Goal: Transaction & Acquisition: Purchase product/service

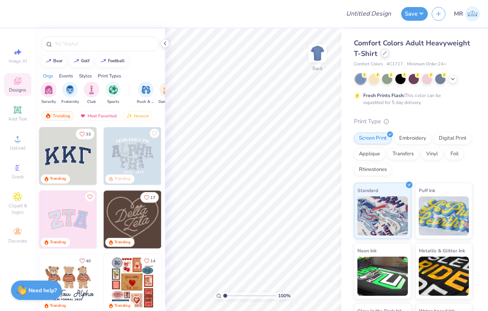
click at [384, 56] on div at bounding box center [384, 53] width 9 height 9
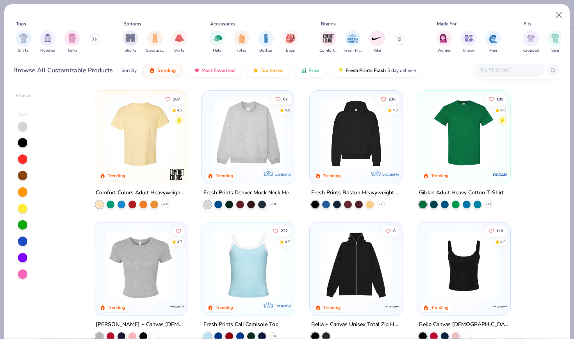
click at [487, 71] on input "text" at bounding box center [509, 70] width 60 height 9
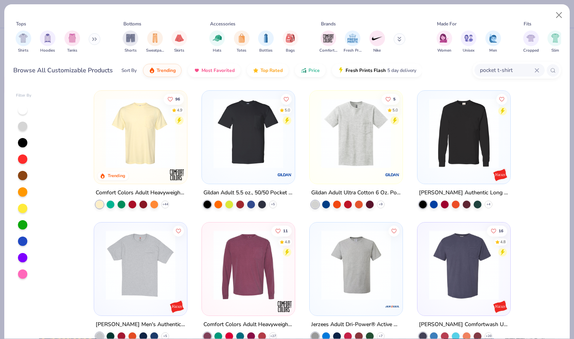
type input "pocket t-shirt"
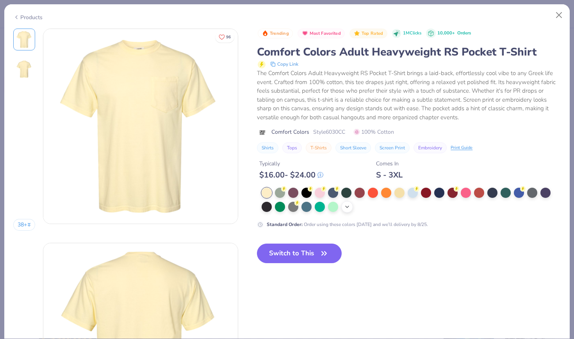
click at [309, 253] on button "Switch to This" at bounding box center [299, 253] width 85 height 20
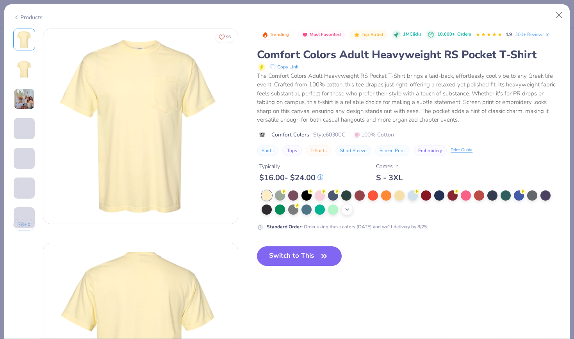
click at [350, 207] on icon at bounding box center [347, 209] width 6 height 6
click at [313, 258] on button "Switch to This" at bounding box center [299, 256] width 85 height 20
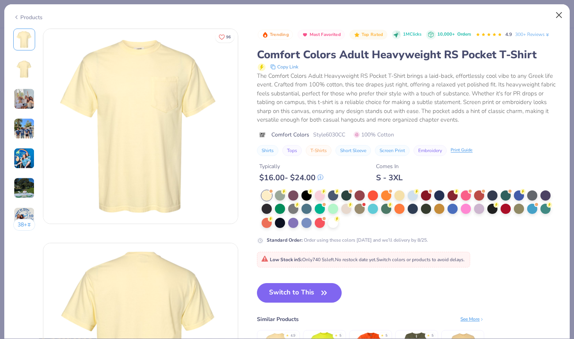
click at [487, 14] on button "Close" at bounding box center [559, 15] width 15 height 15
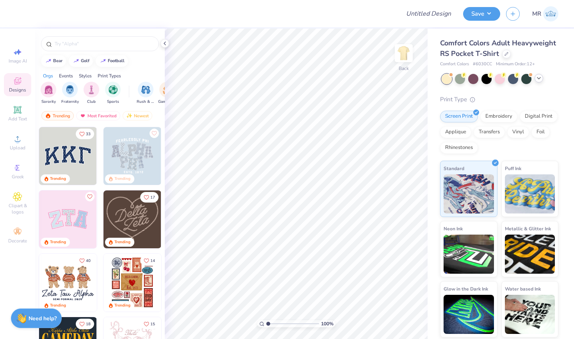
click at [487, 78] on polyline at bounding box center [539, 78] width 3 height 2
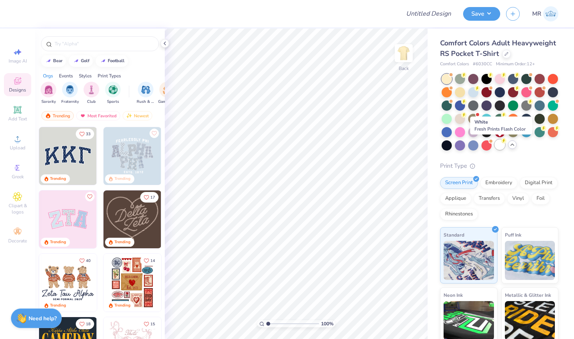
click at [487, 145] on div at bounding box center [500, 144] width 10 height 10
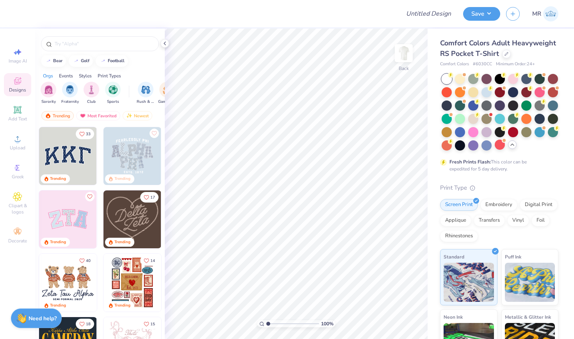
click at [487, 161] on div "Fresh Prints Flash: This color can be expedited for 5 day delivery." at bounding box center [498, 165] width 96 height 14
click at [405, 50] on img at bounding box center [403, 53] width 31 height 31
click at [20, 143] on icon at bounding box center [17, 138] width 9 height 9
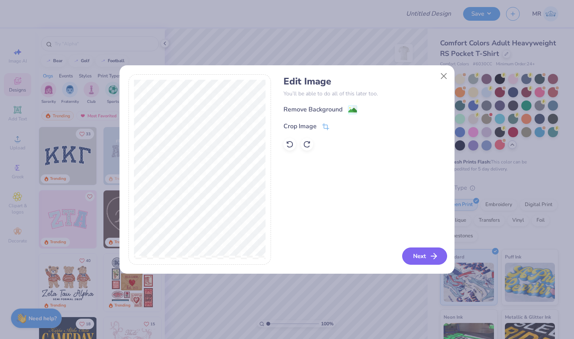
click at [431, 255] on icon "button" at bounding box center [433, 255] width 9 height 9
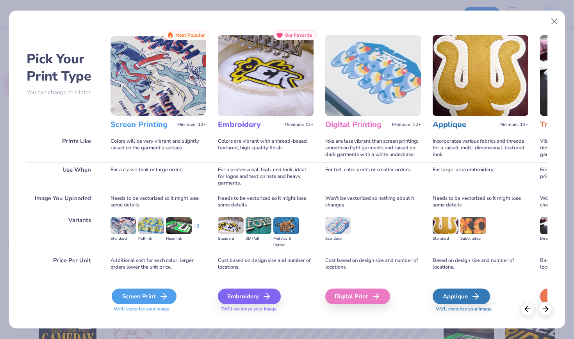
click at [159, 295] on icon at bounding box center [163, 295] width 9 height 9
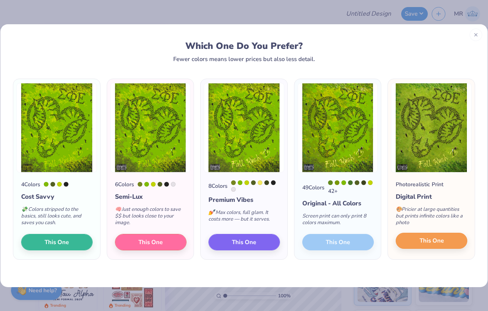
click at [414, 245] on button "This One" at bounding box center [430, 240] width 71 height 16
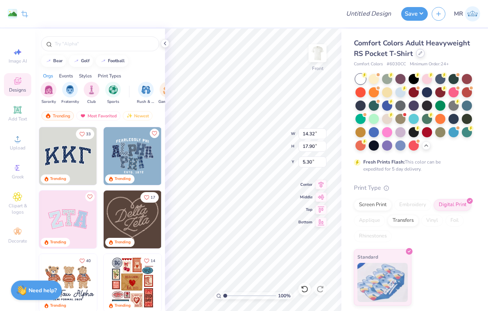
click at [418, 56] on div at bounding box center [420, 53] width 9 height 9
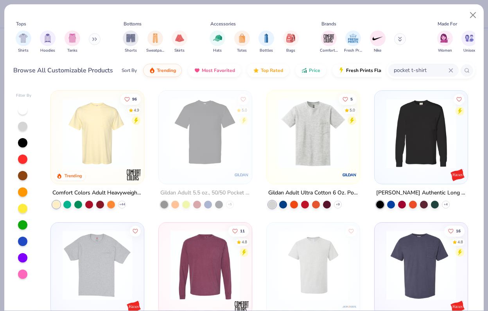
click at [292, 162] on img at bounding box center [312, 133] width 77 height 70
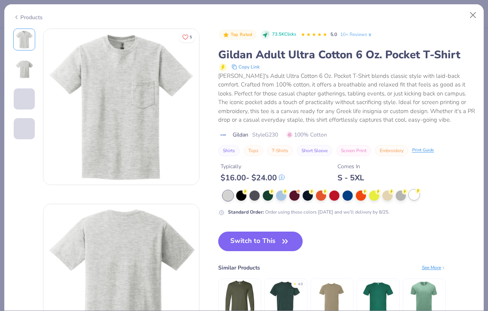
click at [415, 196] on div at bounding box center [414, 194] width 10 height 10
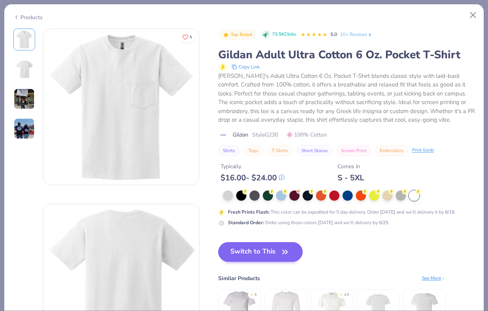
click at [260, 243] on button "Switch to This" at bounding box center [260, 252] width 85 height 20
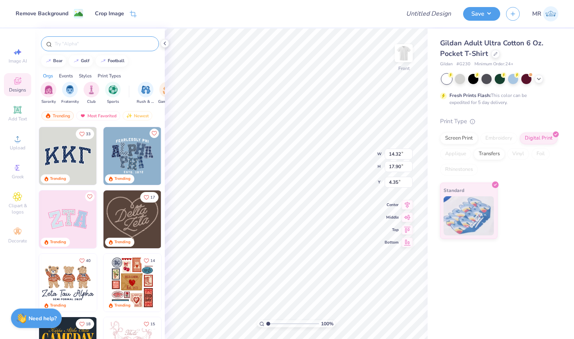
type input "3.00"
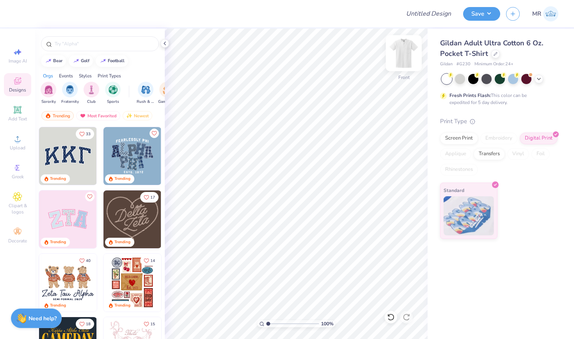
click at [406, 61] on img at bounding box center [403, 53] width 31 height 31
click at [92, 45] on input "text" at bounding box center [104, 44] width 100 height 8
type input "sigma p"
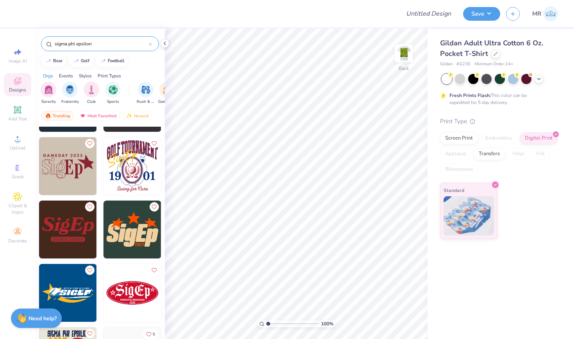
scroll to position [561, 0]
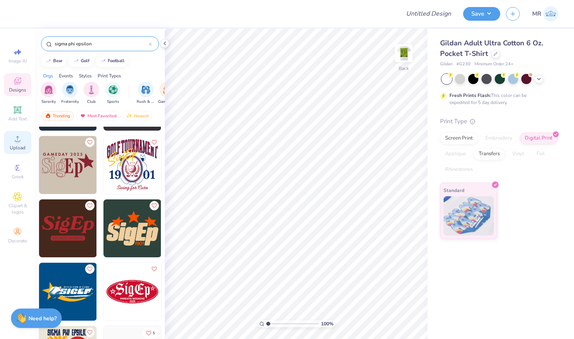
type input "sigma phi epsilon"
click at [18, 145] on span "Upload" at bounding box center [18, 148] width 16 height 6
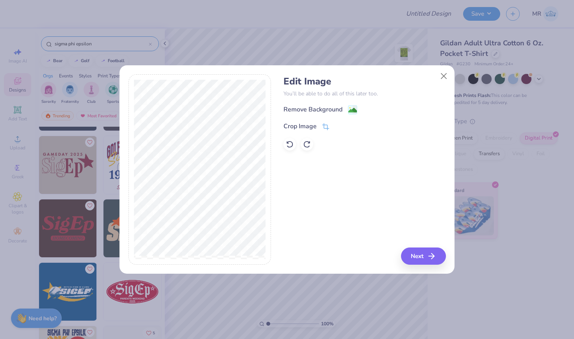
click at [311, 120] on div "Remove Background Crop Image" at bounding box center [365, 128] width 162 height 46
click at [311, 122] on div "Crop Image" at bounding box center [307, 125] width 46 height 9
click at [308, 123] on div "Crop Image" at bounding box center [300, 126] width 33 height 9
click at [327, 112] on div "Remove Background Crop Image" at bounding box center [365, 128] width 162 height 46
click at [358, 112] on div "Remove Background Crop Image" at bounding box center [365, 128] width 162 height 46
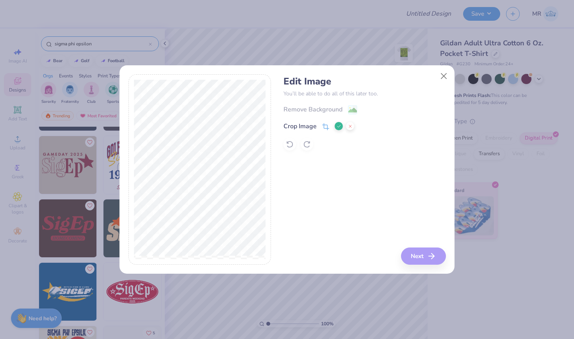
click at [338, 123] on button at bounding box center [339, 126] width 8 height 8
click at [325, 108] on div "Remove Background" at bounding box center [313, 109] width 59 height 9
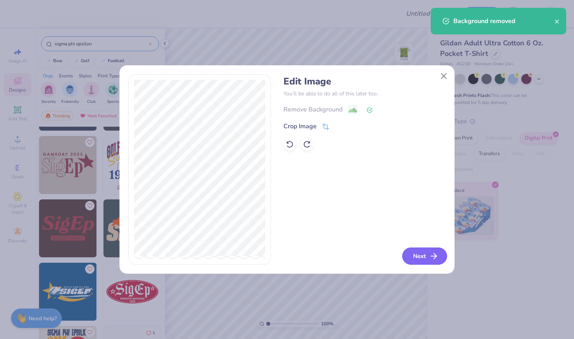
click at [423, 259] on button "Next" at bounding box center [424, 255] width 45 height 17
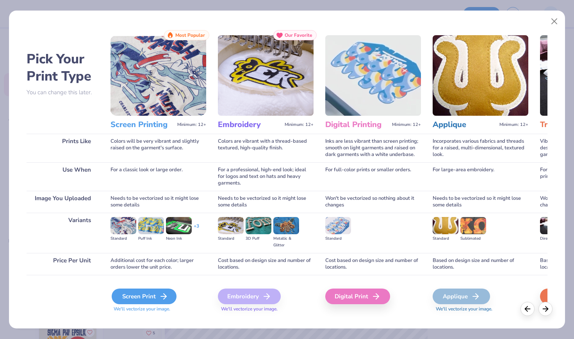
scroll to position [0, 0]
click at [149, 297] on div "Screen Print" at bounding box center [144, 296] width 65 height 16
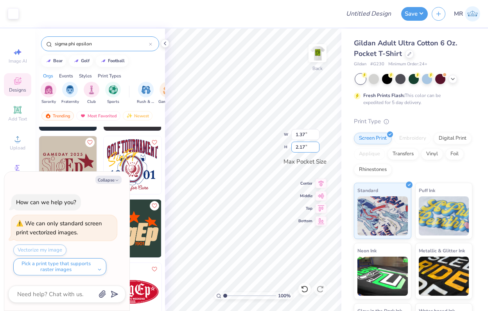
click at [296, 149] on input "2.17" at bounding box center [305, 146] width 28 height 11
type textarea "x"
type input "0.95"
click at [113, 177] on button "Collapse" at bounding box center [108, 179] width 26 height 8
type textarea "x"
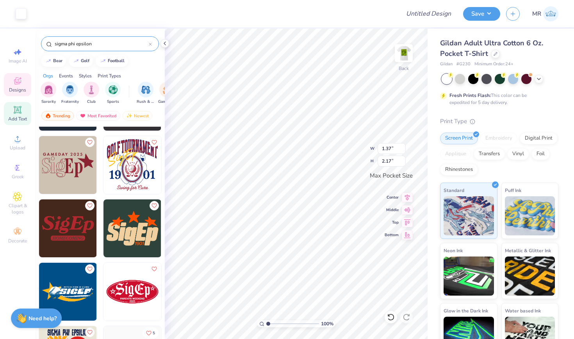
click at [14, 119] on span "Add Text" at bounding box center [17, 119] width 19 height 6
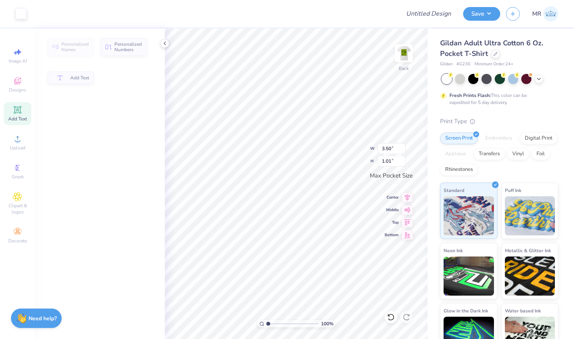
type input "3.50"
type input "1.01"
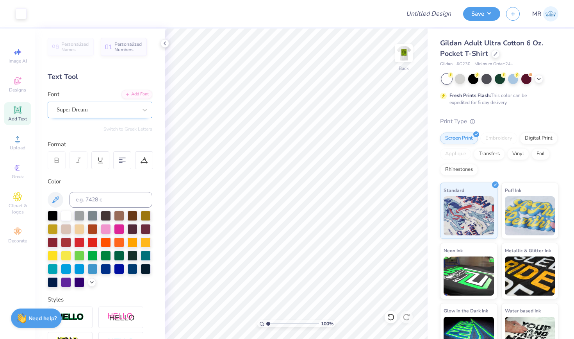
click at [132, 106] on div "Super Dream" at bounding box center [97, 110] width 82 height 12
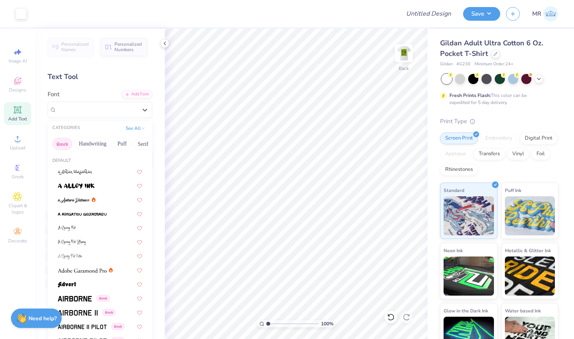
click at [69, 143] on button "Greek" at bounding box center [62, 144] width 20 height 13
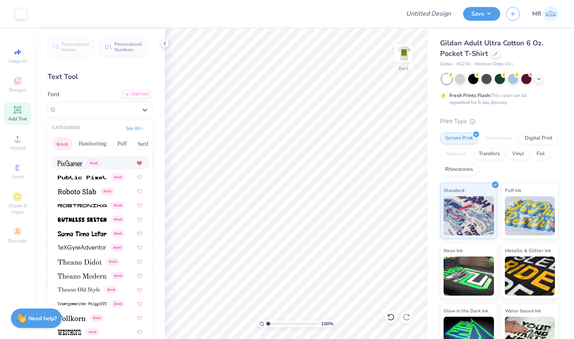
scroll to position [472, 0]
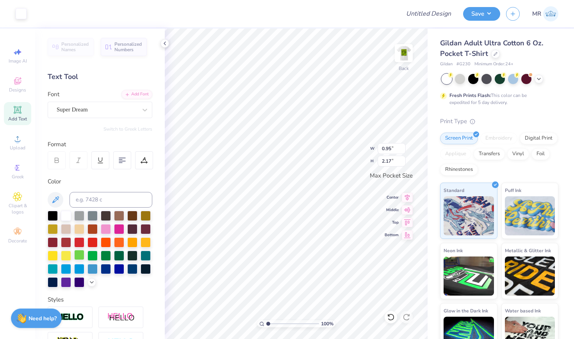
click at [78, 255] on div at bounding box center [79, 255] width 10 height 10
click at [91, 254] on div at bounding box center [93, 255] width 10 height 10
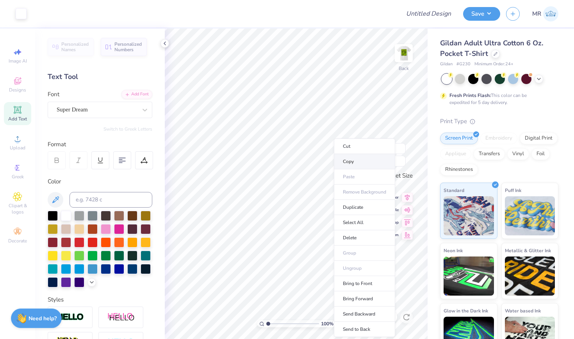
click at [347, 161] on li "Copy" at bounding box center [364, 161] width 61 height 15
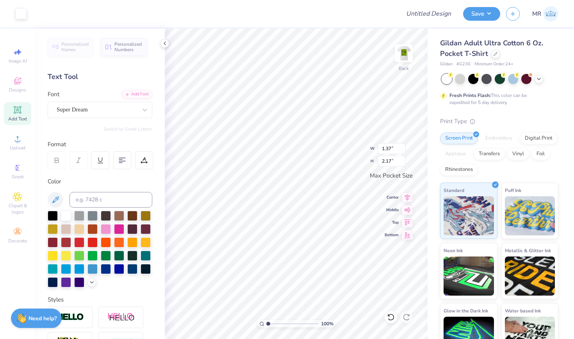
type input "0.95"
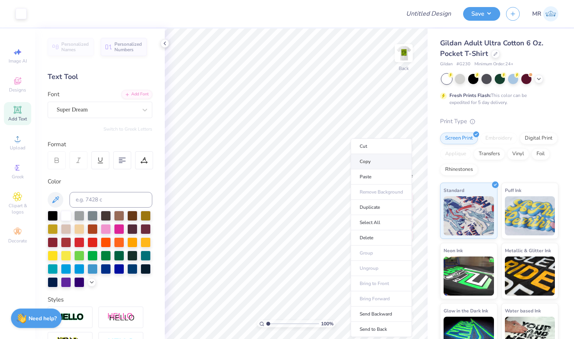
click at [361, 162] on li "Copy" at bounding box center [381, 161] width 61 height 15
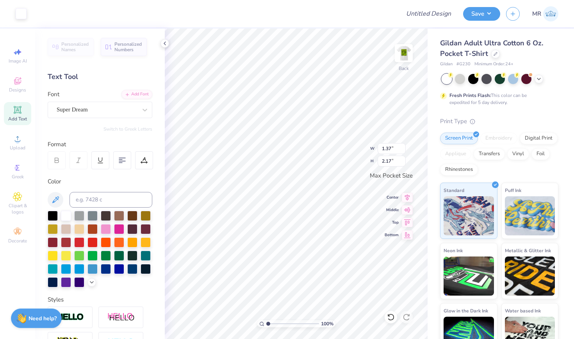
type input "0.95"
click at [342, 144] on div "100 % Back W 0.95 0.95 " H 2.17 2.17 " Max Pocket Size Center Middle Top Bottom" at bounding box center [296, 184] width 263 height 310
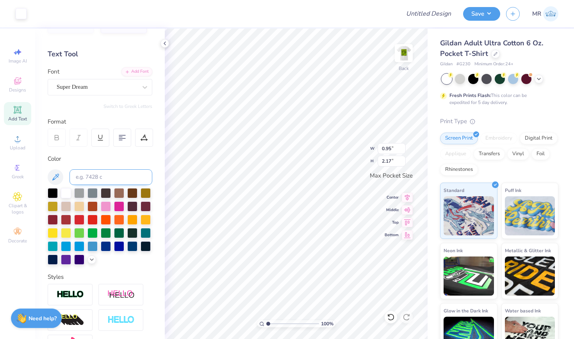
scroll to position [20, 0]
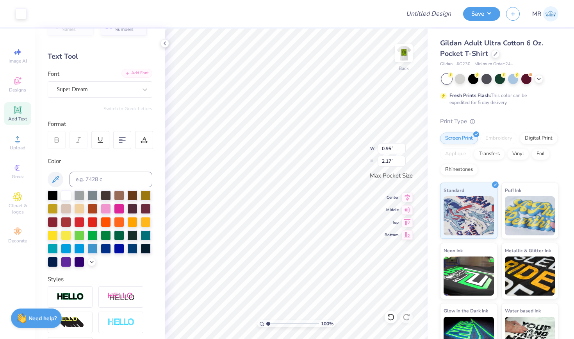
click at [145, 74] on div "Add Font" at bounding box center [136, 73] width 31 height 9
click at [138, 93] on div "Super Dream" at bounding box center [97, 89] width 82 height 12
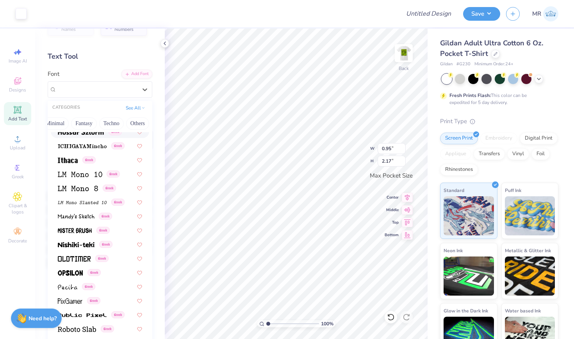
scroll to position [0, 230]
click at [131, 127] on button "Others" at bounding box center [138, 123] width 23 height 13
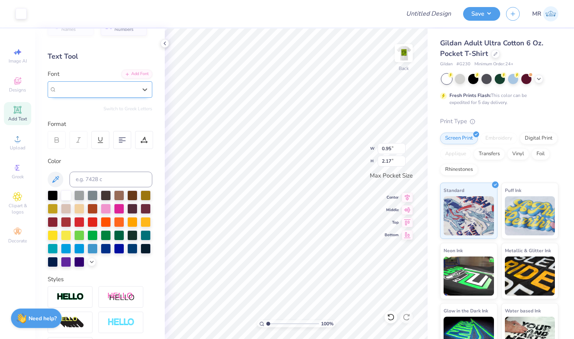
click at [121, 90] on div "Super Dream" at bounding box center [97, 89] width 80 height 9
click at [132, 105] on div "Personalized Names Personalized Numbers Text Tool Add Font Font Select is focus…" at bounding box center [100, 184] width 130 height 310
click at [120, 92] on div "Super Dream" at bounding box center [97, 89] width 82 height 12
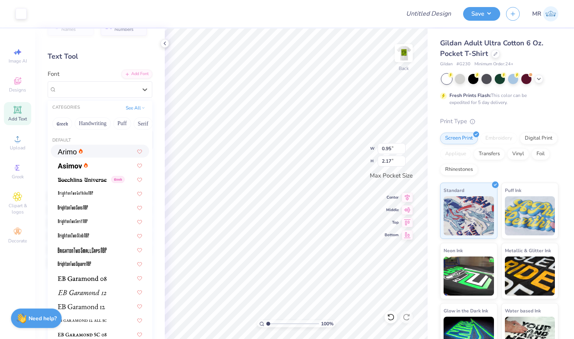
click at [123, 157] on div at bounding box center [100, 151] width 98 height 13
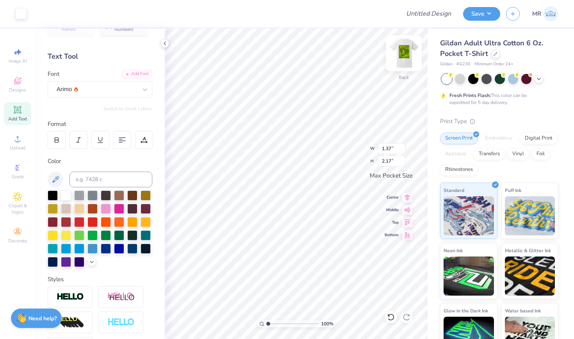
click at [403, 52] on img at bounding box center [403, 53] width 31 height 31
click at [406, 45] on div at bounding box center [404, 53] width 36 height 36
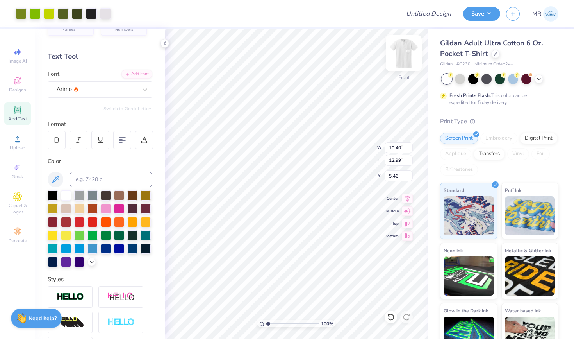
type input "12.08"
type input "15.09"
type input "3.36"
